Goal: Book appointment/travel/reservation

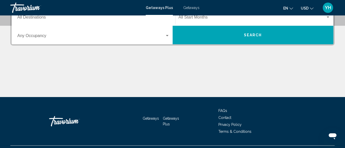
scroll to position [52, 0]
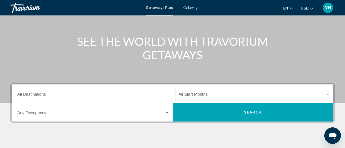
click at [61, 94] on input "Destination All Destinations" at bounding box center [93, 95] width 152 height 5
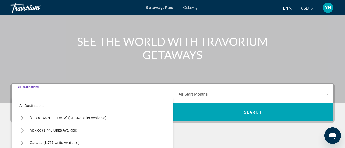
scroll to position [118, 0]
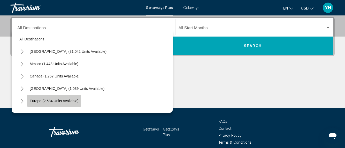
click at [61, 99] on button "Europe (2,584 units available)" at bounding box center [54, 101] width 54 height 12
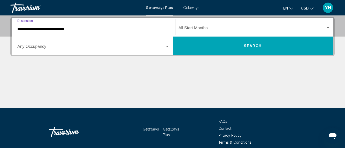
click at [65, 32] on div "**********" at bounding box center [93, 27] width 152 height 16
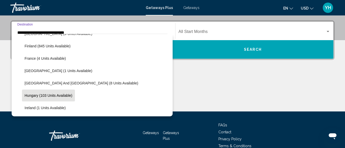
scroll to position [134, 0]
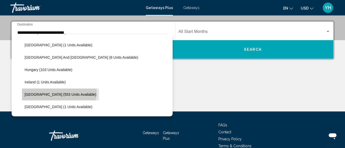
click at [59, 93] on span "[GEOGRAPHIC_DATA] (553 units available)" at bounding box center [61, 95] width 72 height 4
type input "**********"
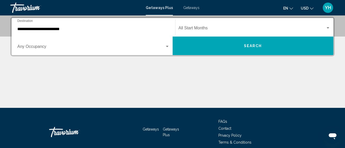
click at [195, 92] on div "Main content" at bounding box center [172, 88] width 324 height 39
click at [218, 28] on span "Search widget" at bounding box center [251, 29] width 147 height 5
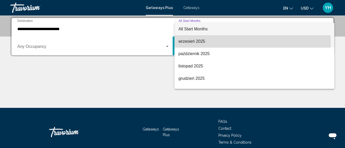
click at [200, 45] on span "wrzesień 2025" at bounding box center [254, 41] width 152 height 12
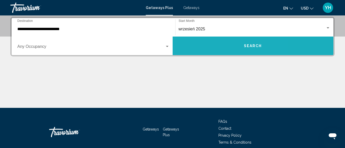
click at [212, 50] on button "Search" at bounding box center [252, 46] width 161 height 19
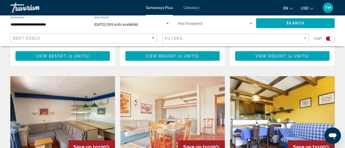
scroll to position [749, 0]
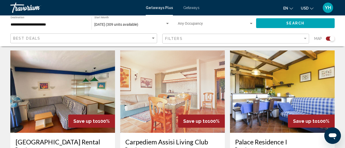
click at [56, 73] on img "Main content" at bounding box center [62, 92] width 105 height 83
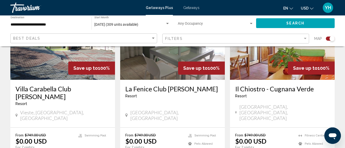
scroll to position [155, 0]
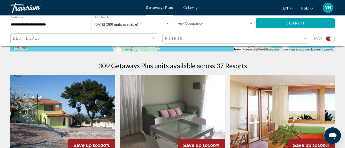
click at [160, 101] on img "Main content" at bounding box center [172, 116] width 105 height 83
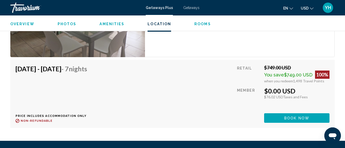
scroll to position [865, 0]
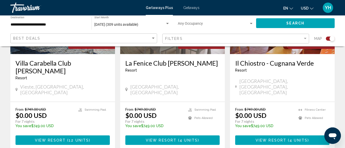
scroll to position [207, 0]
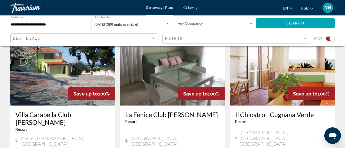
click at [277, 69] on img "Main content" at bounding box center [282, 64] width 105 height 83
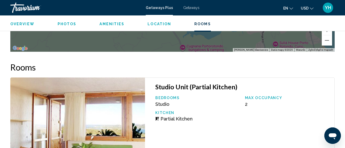
scroll to position [994, 0]
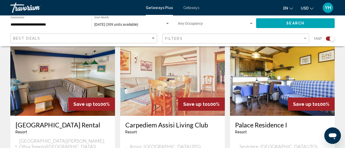
scroll to position [714, 0]
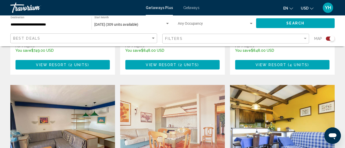
click at [56, 85] on img "Main content" at bounding box center [62, 126] width 105 height 83
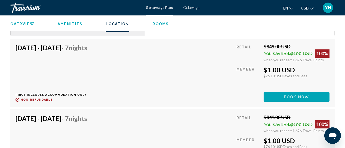
scroll to position [594, 0]
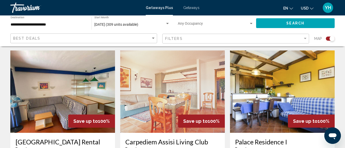
scroll to position [826, 0]
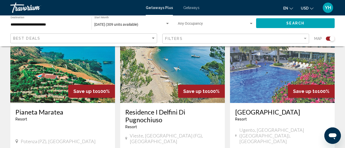
scroll to position [157, 0]
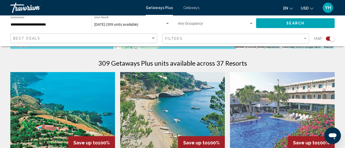
click at [186, 110] on img "Main content" at bounding box center [172, 113] width 105 height 83
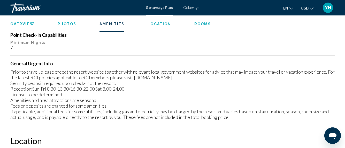
scroll to position [721, 0]
